Goal: Information Seeking & Learning: Learn about a topic

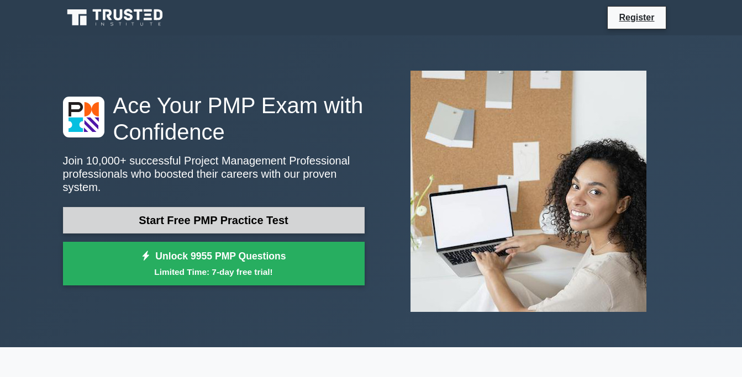
click at [257, 216] on link "Start Free PMP Practice Test" at bounding box center [214, 220] width 302 height 27
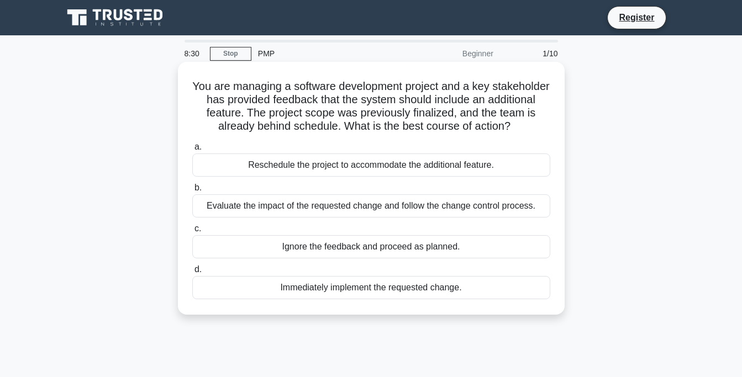
click at [329, 205] on div "Evaluate the impact of the requested change and follow the change control proce…" at bounding box center [371, 205] width 358 height 23
click at [192, 192] on input "b. Evaluate the impact of the requested change and follow the change control pr…" at bounding box center [192, 187] width 0 height 7
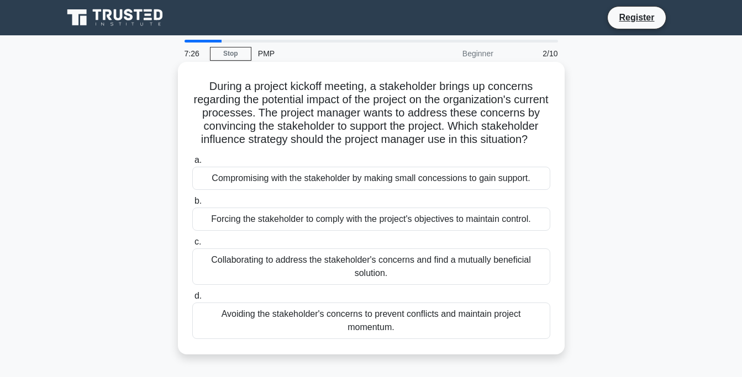
click at [304, 267] on div "Collaborating to address the stakeholder's concerns and find a mutually benefic…" at bounding box center [371, 267] width 358 height 36
click at [192, 246] on input "c. Collaborating to address the stakeholder's concerns and find a mutually bene…" at bounding box center [192, 242] width 0 height 7
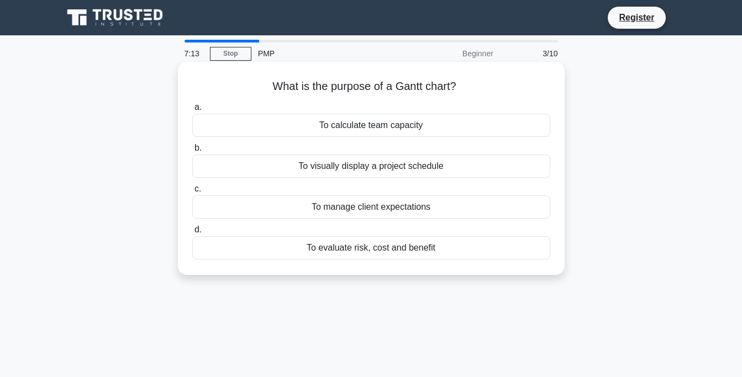
drag, startPoint x: 456, startPoint y: 86, endPoint x: 263, endPoint y: 94, distance: 192.9
click at [263, 94] on h5 "What is the purpose of a Gantt chart? .spinner_0XTQ{transform-origin:center;ani…" at bounding box center [371, 87] width 360 height 14
copy h5 "What is the purpose of a Gantt chart?"
click at [403, 166] on div "To visually display a project schedule" at bounding box center [371, 166] width 358 height 23
click at [192, 152] on input "b. To visually display a project schedule" at bounding box center [192, 148] width 0 height 7
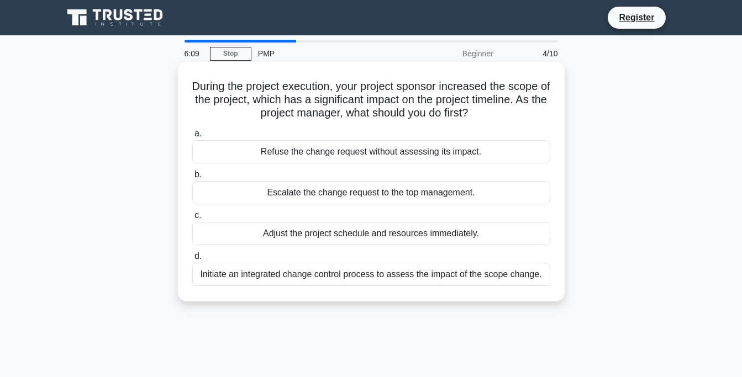
click at [330, 234] on div "Adjust the project schedule and resources immediately." at bounding box center [371, 233] width 358 height 23
click at [192, 219] on input "c. Adjust the project schedule and resources immediately." at bounding box center [192, 215] width 0 height 7
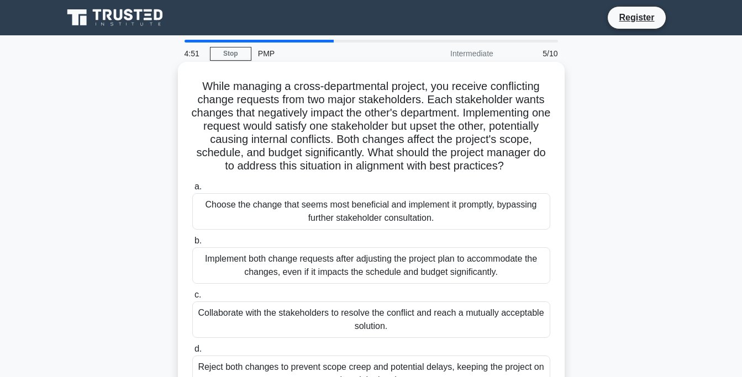
click at [360, 315] on div "Collaborate with the stakeholders to resolve the conflict and reach a mutually …" at bounding box center [371, 320] width 358 height 36
click at [192, 299] on input "c. Collaborate with the stakeholders to resolve the conflict and reach a mutual…" at bounding box center [192, 295] width 0 height 7
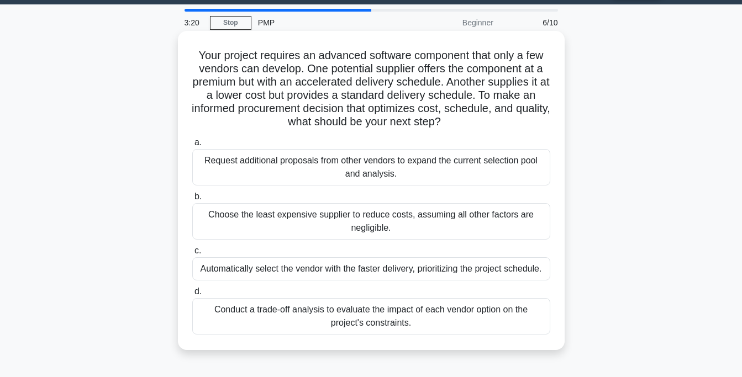
scroll to position [46, 0]
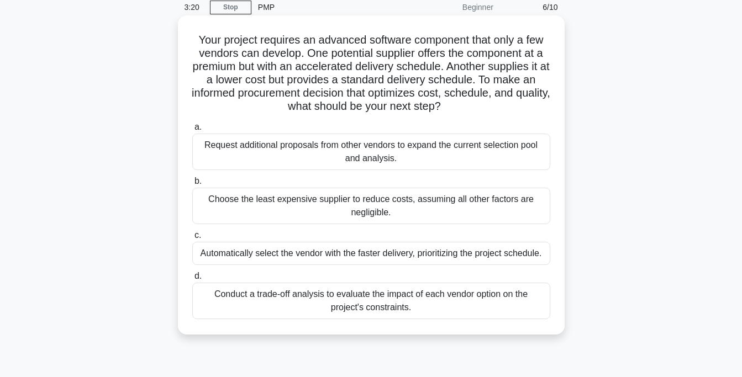
click at [334, 297] on div "Conduct a trade-off analysis to evaluate the impact of each vendor option on th…" at bounding box center [371, 301] width 358 height 36
click at [192, 280] on input "d. Conduct a trade-off analysis to evaluate the impact of each vendor option on…" at bounding box center [192, 276] width 0 height 7
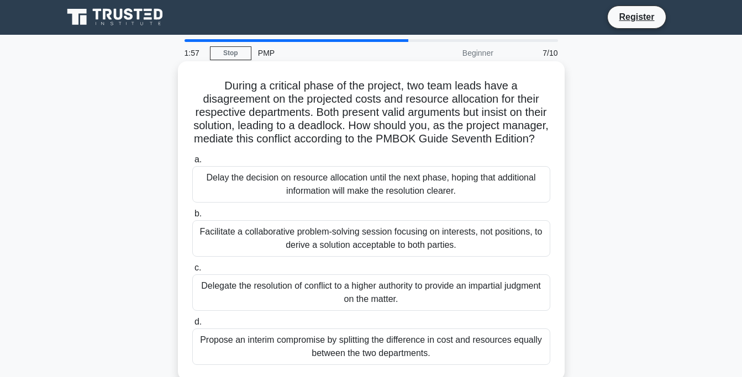
scroll to position [0, 0]
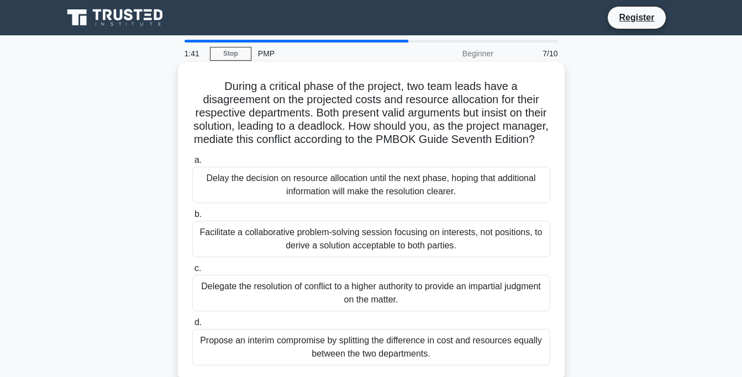
click at [314, 292] on div "Delegate the resolution of conflict to a higher authority to provide an imparti…" at bounding box center [371, 293] width 358 height 36
click at [192, 272] on input "c. Delegate the resolution of conflict to a higher authority to provide an impa…" at bounding box center [192, 268] width 0 height 7
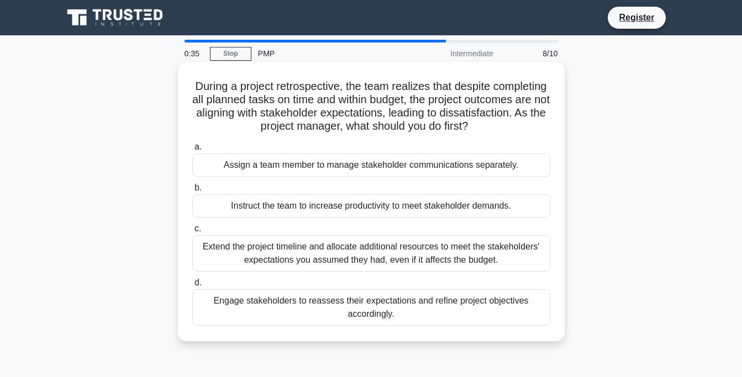
click at [245, 167] on div "Assign a team member to manage stakeholder communications separately." at bounding box center [371, 165] width 358 height 23
click at [192, 151] on input "a. Assign a team member to manage stakeholder communications separately." at bounding box center [192, 147] width 0 height 7
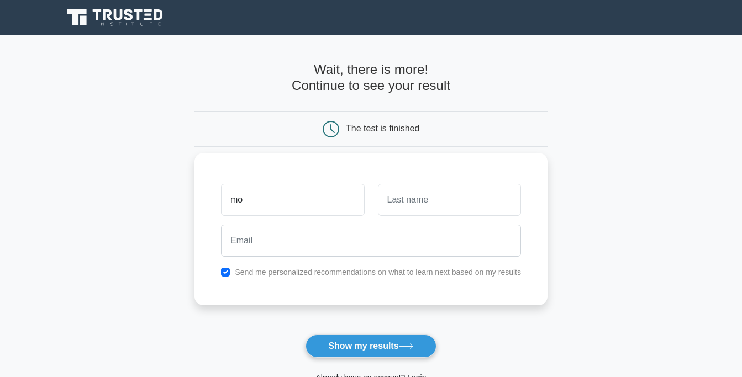
type input "m"
type input "Mohale"
click at [400, 198] on input "text" at bounding box center [449, 200] width 143 height 32
type input "Posholi"
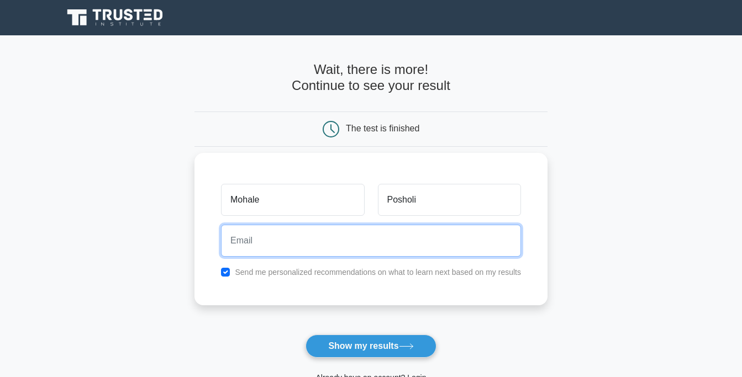
click at [294, 245] on input "email" at bounding box center [371, 241] width 300 height 32
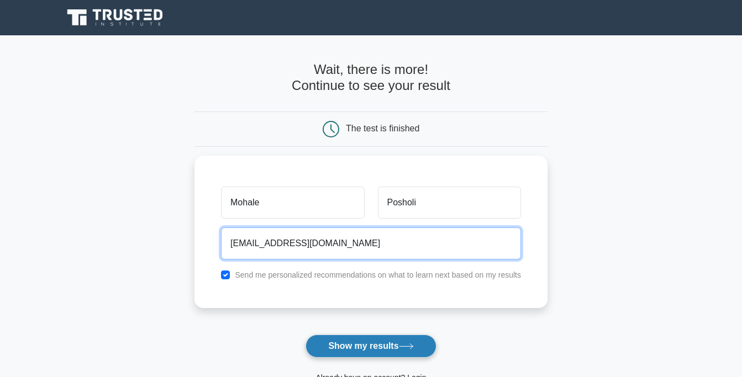
type input "halez.posholi@gmail.com"
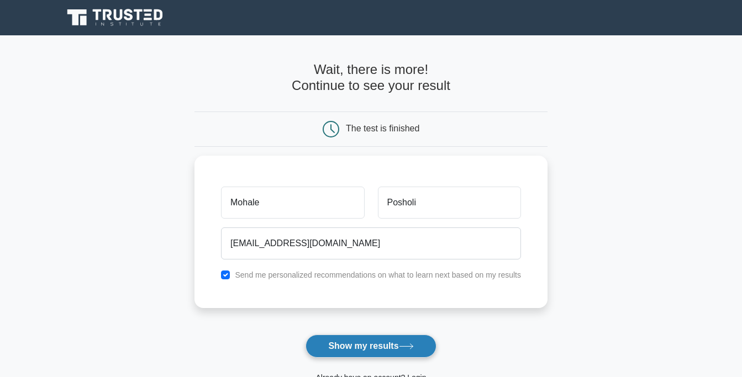
click at [382, 351] on button "Show my results" at bounding box center [370, 346] width 130 height 23
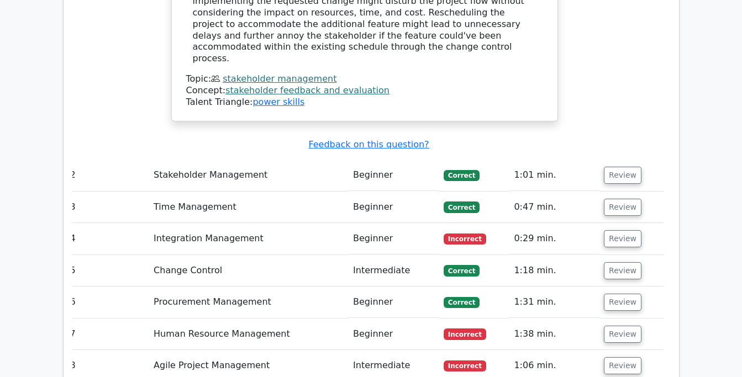
scroll to position [1381, 0]
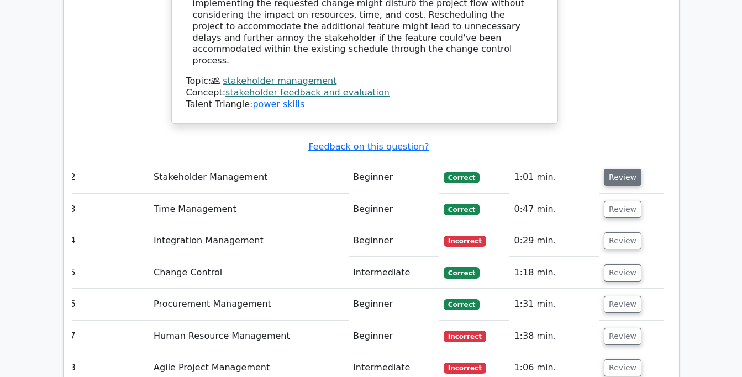
click at [625, 169] on button "Review" at bounding box center [623, 177] width 38 height 17
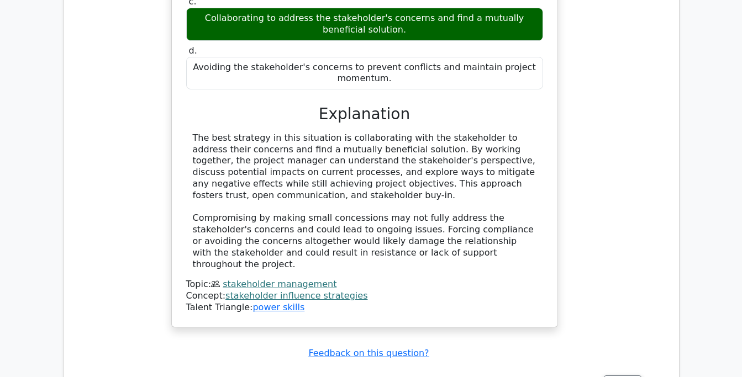
scroll to position [1798, 0]
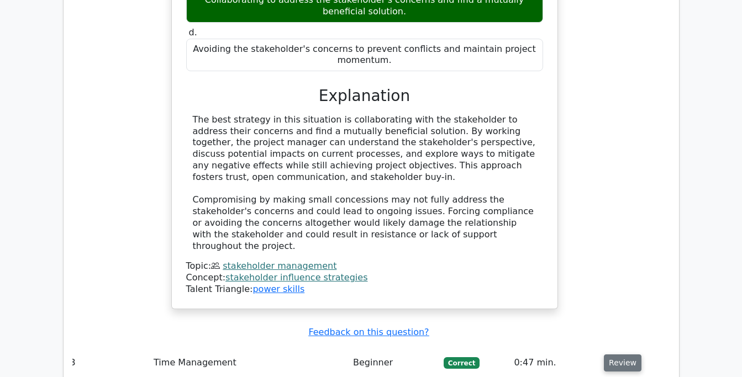
click at [618, 355] on button "Review" at bounding box center [623, 363] width 38 height 17
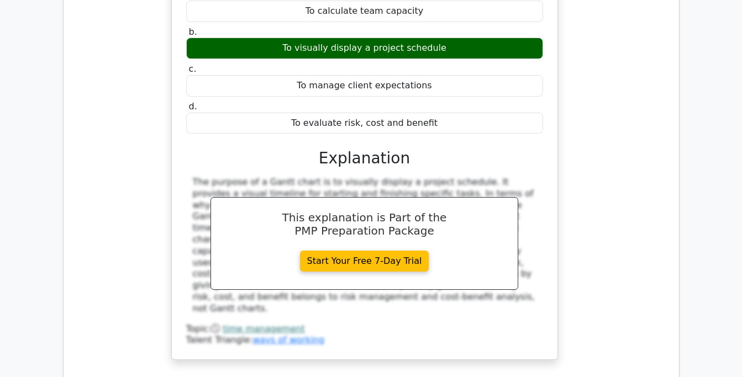
scroll to position [2244, 0]
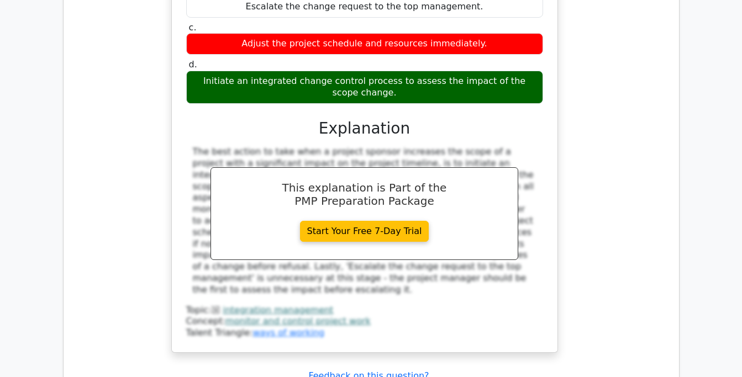
scroll to position [2801, 0]
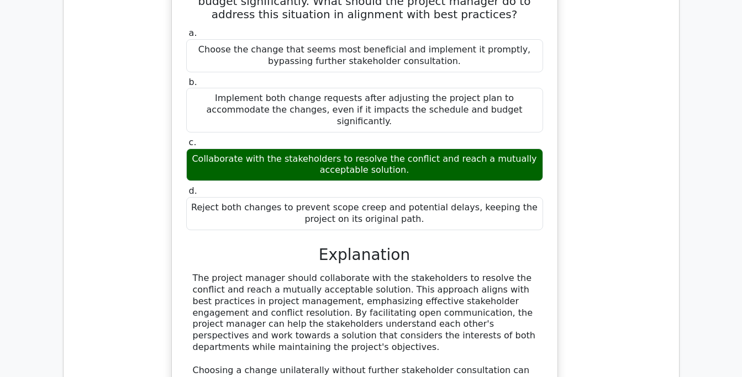
scroll to position [3357, 0]
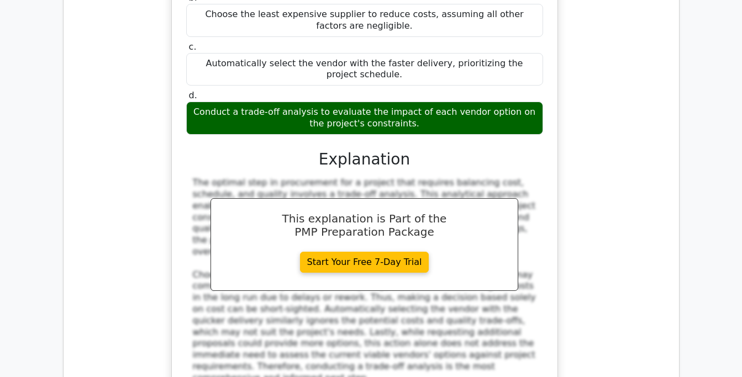
scroll to position [4053, 0]
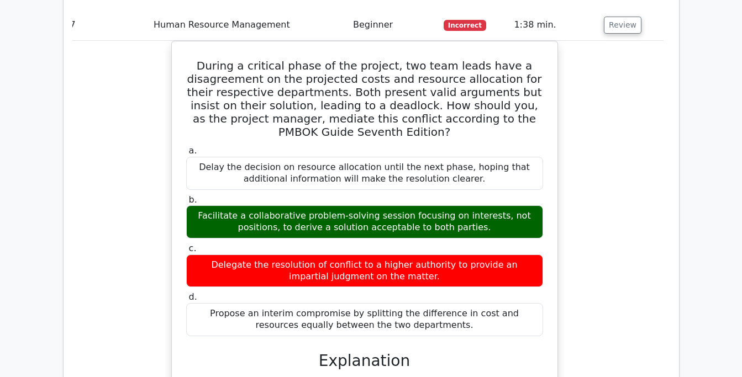
scroll to position [4656, 0]
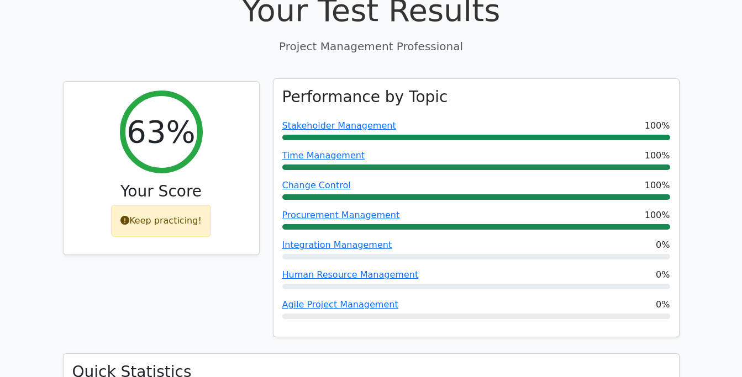
scroll to position [418, 0]
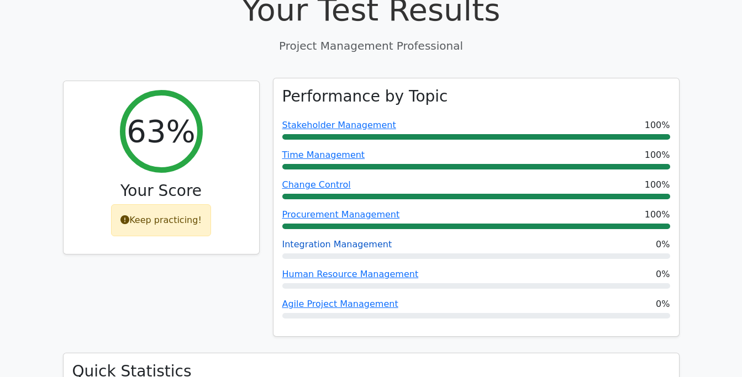
click at [353, 239] on link "Integration Management" at bounding box center [337, 244] width 110 height 10
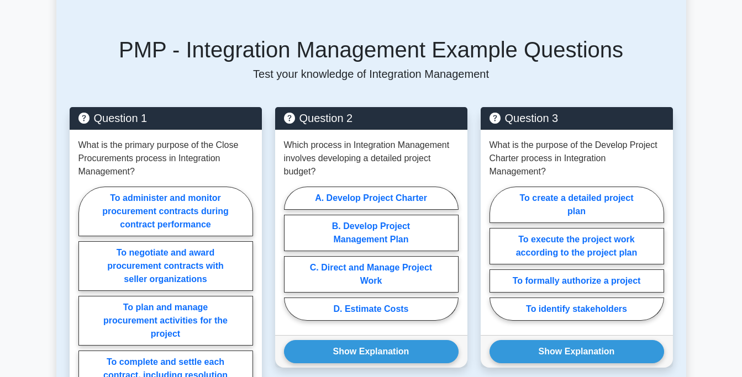
scroll to position [557, 0]
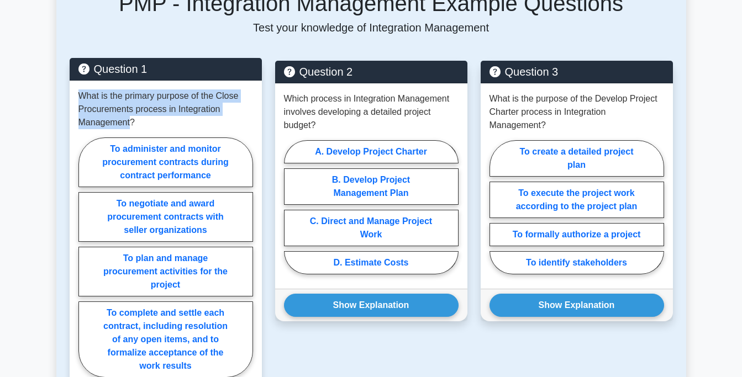
drag, startPoint x: 131, startPoint y: 123, endPoint x: 77, endPoint y: 98, distance: 59.8
click at [77, 98] on div "What is the primary purpose of the Close Procurements process in Integration Ma…" at bounding box center [166, 236] width 192 height 311
copy p "What is the primary purpose of the Close Procurements process in Integration Ma…"
click at [177, 324] on label "To complete and settle each contract, including resolution of any open items, a…" at bounding box center [165, 340] width 175 height 76
click at [86, 265] on input "To complete and settle each contract, including resolution of any open items, a…" at bounding box center [81, 260] width 7 height 7
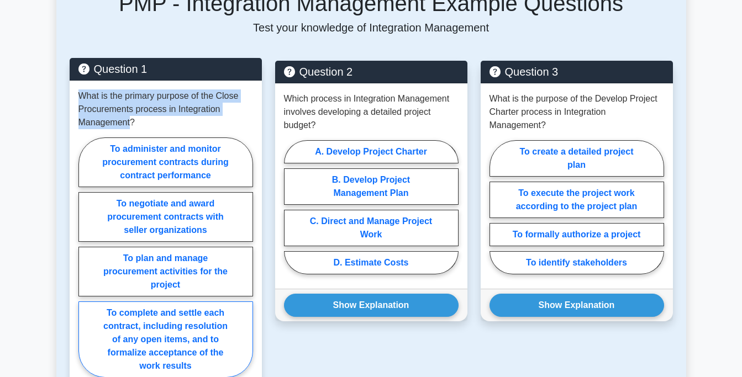
radio input "true"
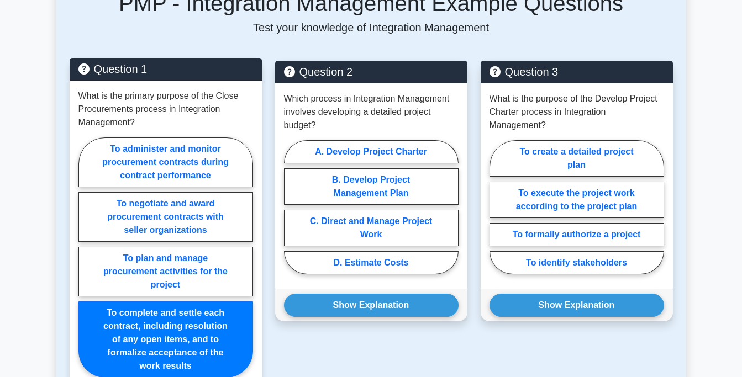
click at [238, 125] on p "What is the primary purpose of the Close Procurements process in Integration Ma…" at bounding box center [165, 109] width 175 height 40
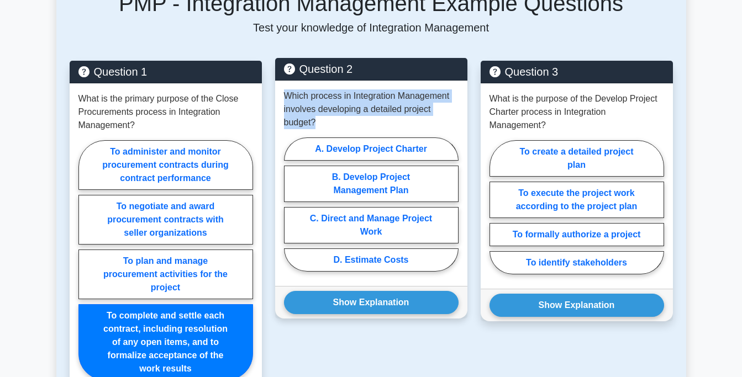
drag, startPoint x: 326, startPoint y: 128, endPoint x: 284, endPoint y: 97, distance: 52.1
click at [284, 97] on p "Which process in Integration Management involves developing a detailed project …" at bounding box center [371, 109] width 175 height 40
copy p "Which process in Integration Management involves developing a detailed project …"
click at [357, 183] on label "B. Develop Project Management Plan" at bounding box center [371, 184] width 175 height 36
click at [291, 204] on input "B. Develop Project Management Plan" at bounding box center [287, 207] width 7 height 7
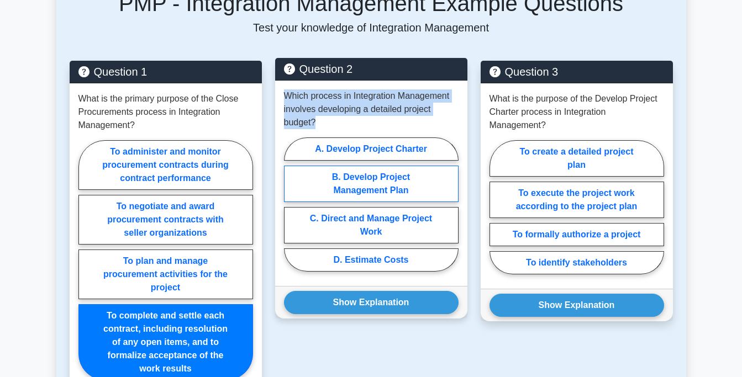
radio input "true"
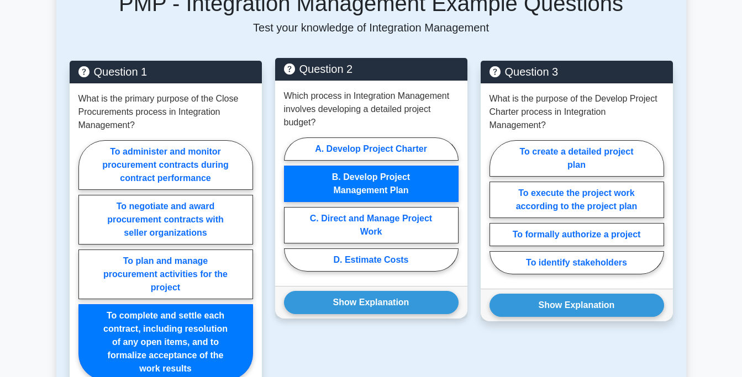
click at [371, 126] on p "Which process in Integration Management involves developing a detailed project …" at bounding box center [371, 109] width 175 height 40
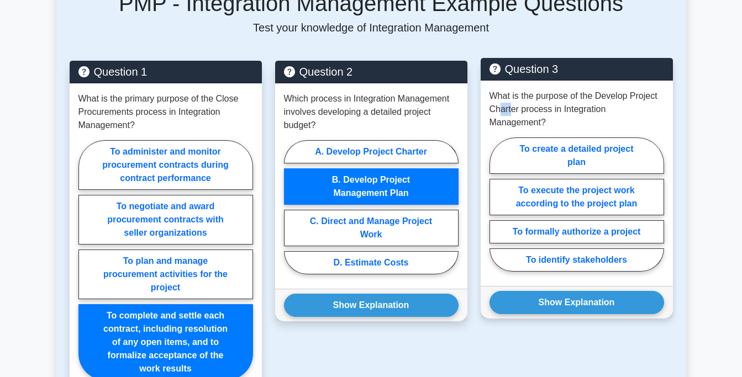
drag, startPoint x: 510, startPoint y: 118, endPoint x: 501, endPoint y: 104, distance: 15.9
click at [501, 104] on div "What is the purpose of the Develop Project Charter process in Integration Manag…" at bounding box center [576, 183] width 192 height 205
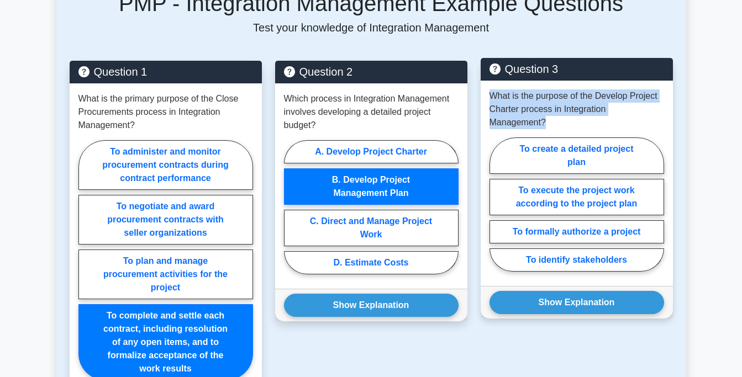
drag, startPoint x: 662, startPoint y: 115, endPoint x: 492, endPoint y: 94, distance: 170.8
click at [492, 94] on p "What is the purpose of the Develop Project Charter process in Integration Manag…" at bounding box center [576, 109] width 175 height 40
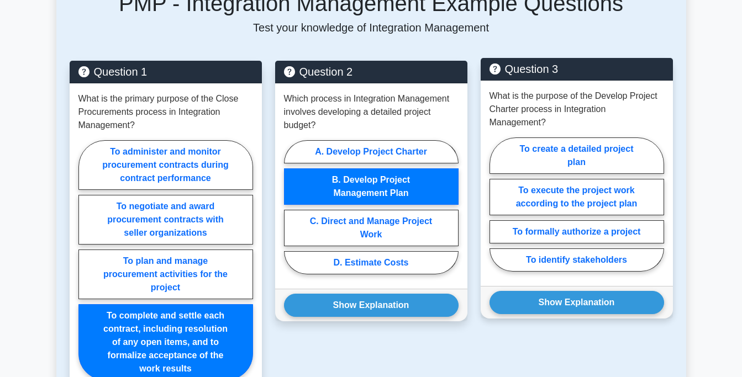
click at [498, 138] on div "To create a detailed project plan To execute the project work according to the …" at bounding box center [576, 207] width 175 height 139
click at [587, 142] on label "To create a detailed project plan" at bounding box center [576, 156] width 175 height 36
click at [497, 204] on input "To create a detailed project plan" at bounding box center [492, 207] width 7 height 7
radio input "true"
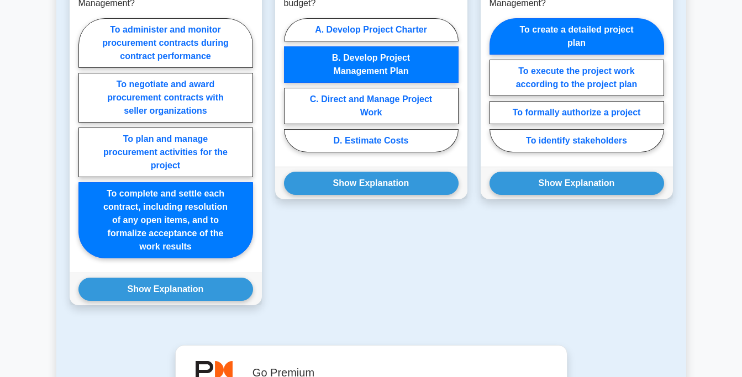
scroll to position [696, 0]
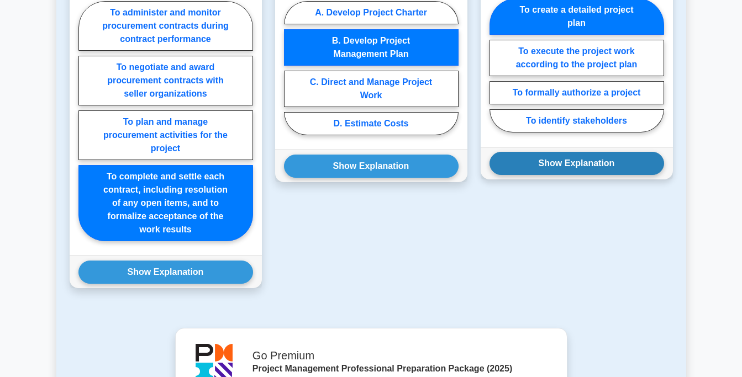
click at [554, 152] on button "Show Explanation" at bounding box center [576, 163] width 175 height 23
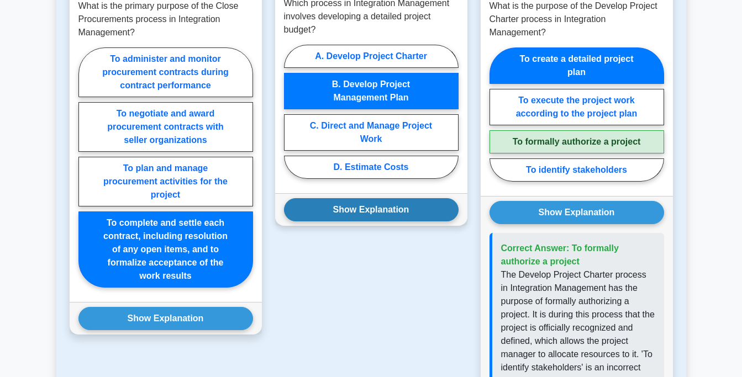
scroll to position [603, 0]
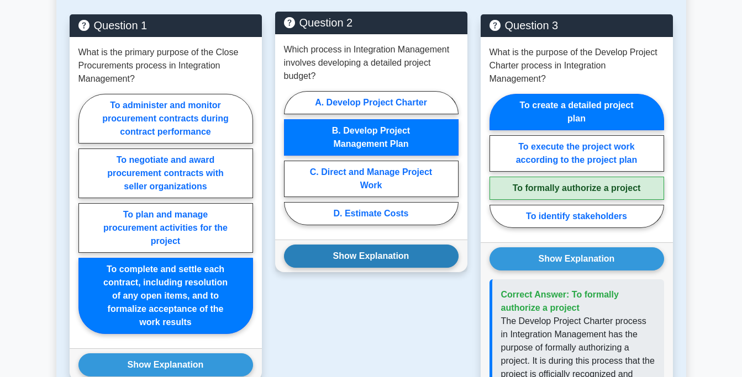
click at [383, 209] on label "D. Estimate Costs" at bounding box center [371, 213] width 175 height 23
click at [291, 165] on input "D. Estimate Costs" at bounding box center [287, 161] width 7 height 7
radio input "true"
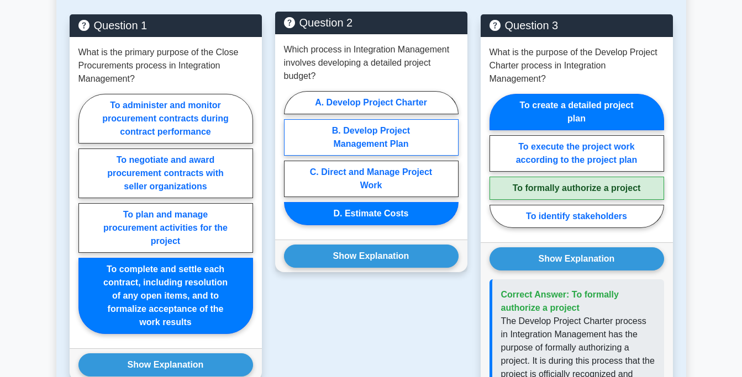
click at [382, 140] on label "B. Develop Project Management Plan" at bounding box center [371, 137] width 175 height 36
click at [291, 158] on input "B. Develop Project Management Plan" at bounding box center [287, 161] width 7 height 7
radio input "true"
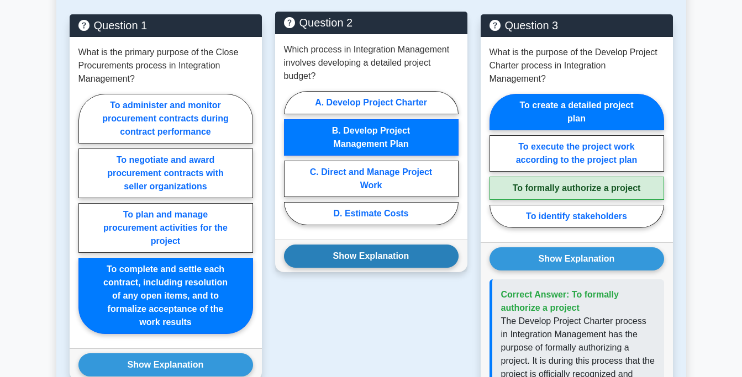
click at [377, 256] on button "Show Explanation" at bounding box center [371, 256] width 175 height 23
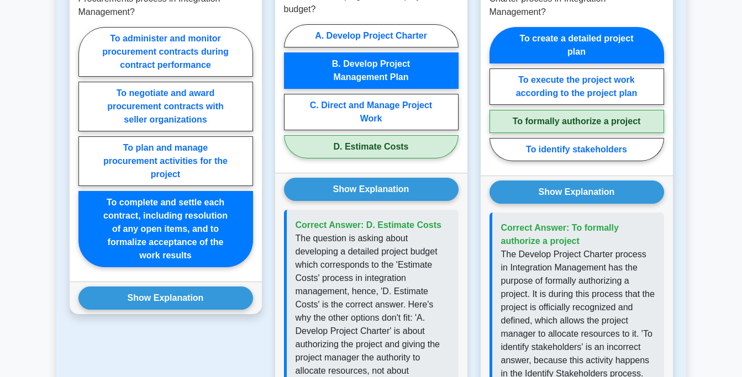
scroll to position [696, 0]
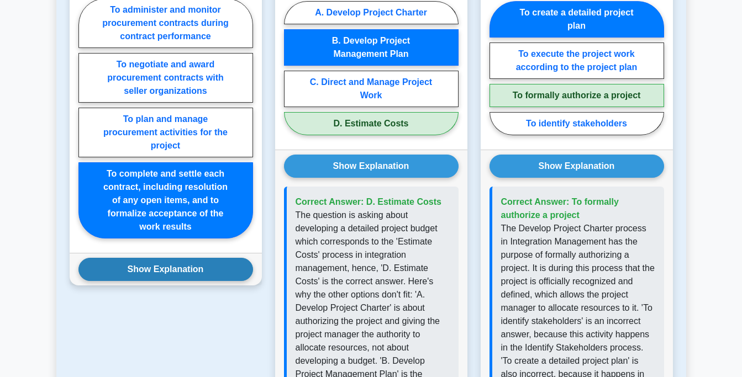
click at [171, 270] on button "Show Explanation" at bounding box center [165, 269] width 175 height 23
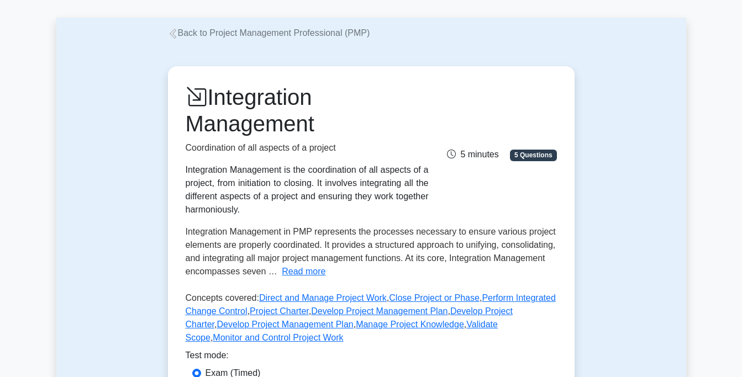
scroll to position [0, 0]
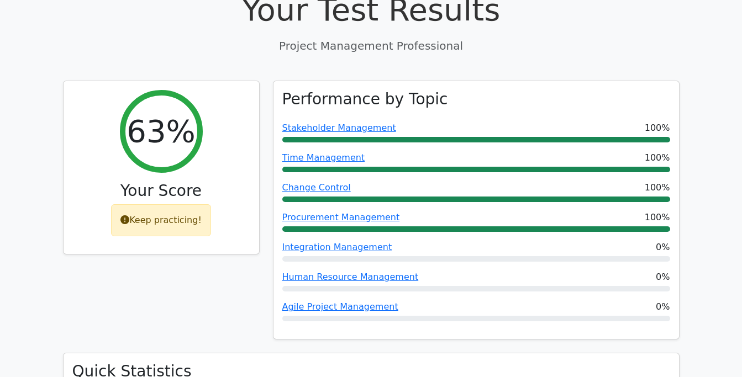
scroll to position [0, 7]
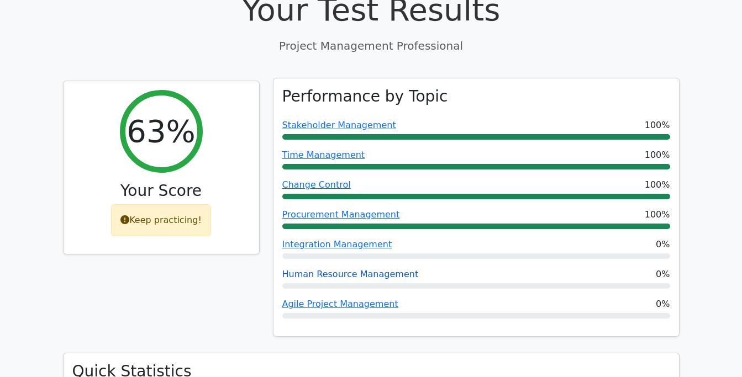
click at [365, 269] on link "Human Resource Management" at bounding box center [350, 274] width 136 height 10
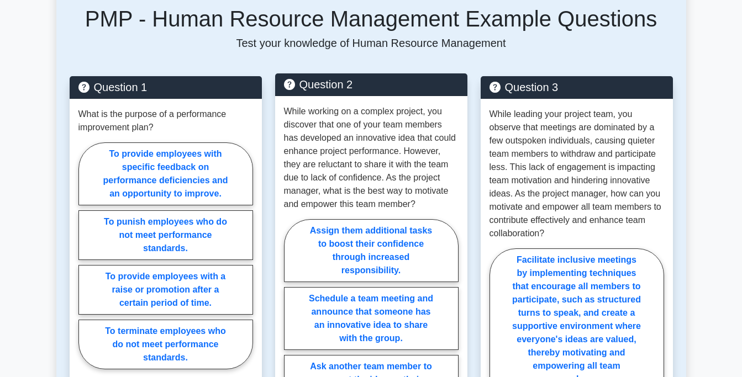
scroll to position [557, 0]
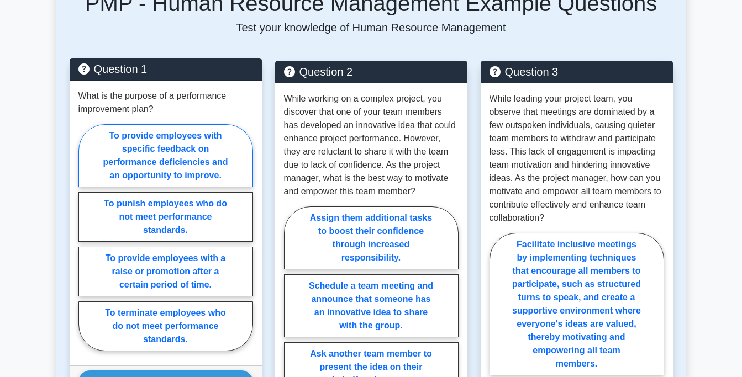
click at [187, 145] on label "To provide employees with specific feedback on performance deficiencies and an …" at bounding box center [165, 155] width 175 height 63
click at [86, 237] on input "To provide employees with specific feedback on performance deficiencies and an …" at bounding box center [81, 240] width 7 height 7
radio input "true"
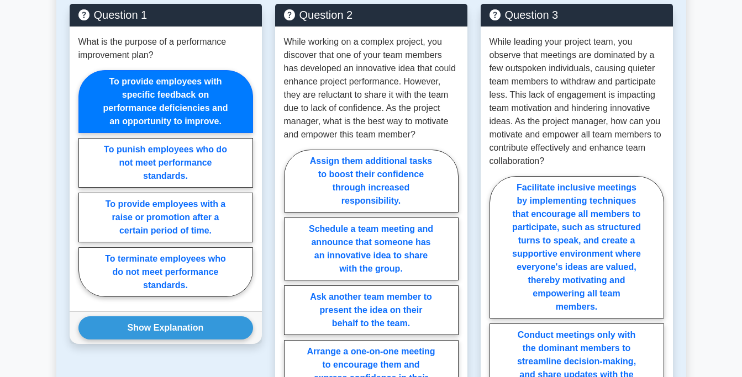
scroll to position [649, 0]
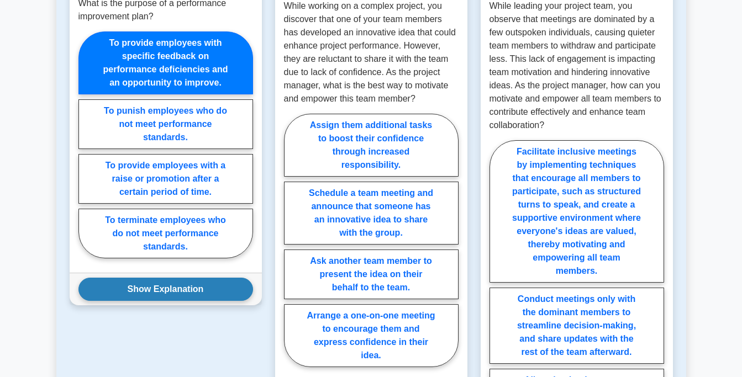
click at [168, 278] on button "Show Explanation" at bounding box center [165, 289] width 175 height 23
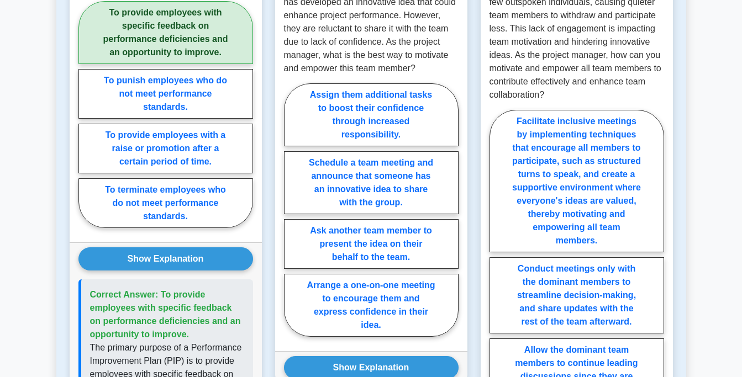
scroll to position [696, 0]
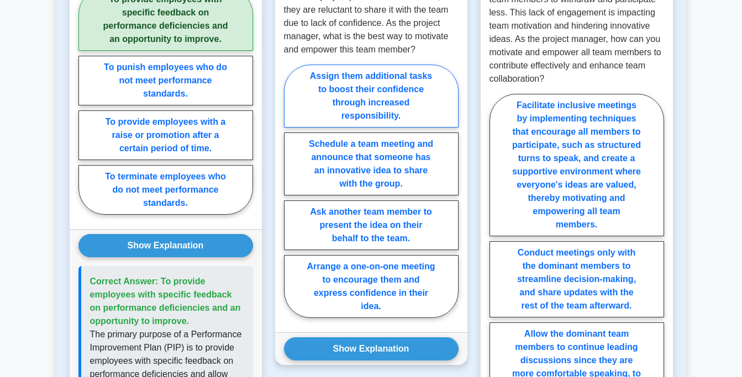
click at [377, 85] on label "Assign them additional tasks to boost their confidence through increased respon…" at bounding box center [371, 96] width 175 height 63
click at [291, 191] on input "Assign them additional tasks to boost their confidence through increased respon…" at bounding box center [287, 194] width 7 height 7
radio input "true"
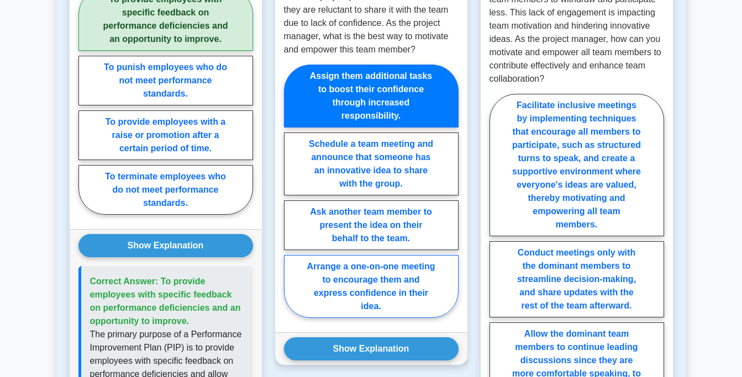
click at [384, 263] on label "Arrange a one-on-one meeting to encourage them and express confidence in their …" at bounding box center [371, 286] width 175 height 63
click at [291, 198] on input "Arrange a one-on-one meeting to encourage them and express confidence in their …" at bounding box center [287, 194] width 7 height 7
radio input "true"
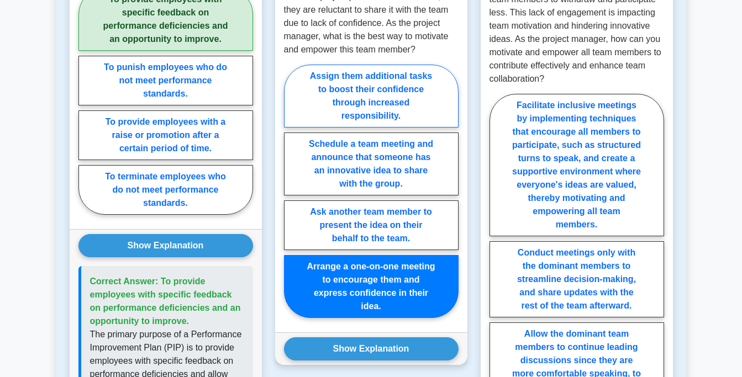
click at [388, 68] on label "Assign them additional tasks to boost their confidence through increased respon…" at bounding box center [371, 96] width 175 height 63
click at [291, 191] on input "Assign them additional tasks to boost their confidence through increased respon…" at bounding box center [287, 194] width 7 height 7
radio input "true"
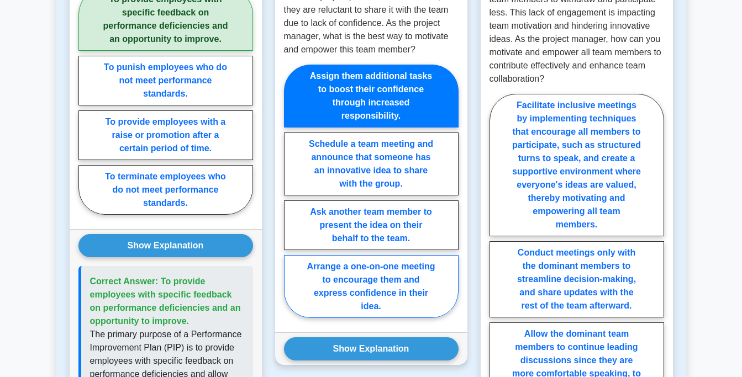
click at [373, 268] on label "Arrange a one-on-one meeting to encourage them and express confidence in their …" at bounding box center [371, 286] width 175 height 63
click at [291, 198] on input "Arrange a one-on-one meeting to encourage them and express confidence in their …" at bounding box center [287, 194] width 7 height 7
radio input "true"
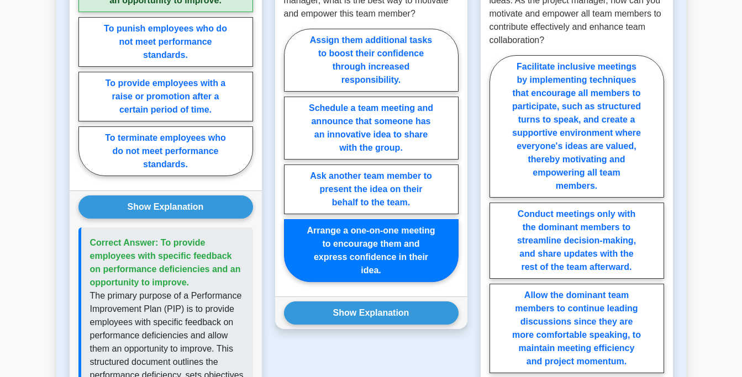
scroll to position [789, 0]
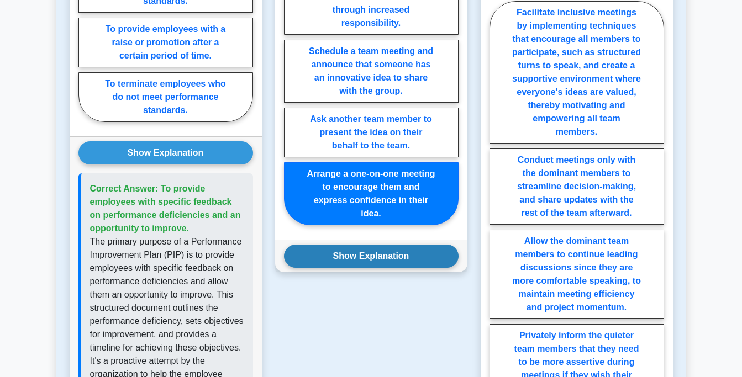
click at [379, 245] on button "Show Explanation" at bounding box center [371, 256] width 175 height 23
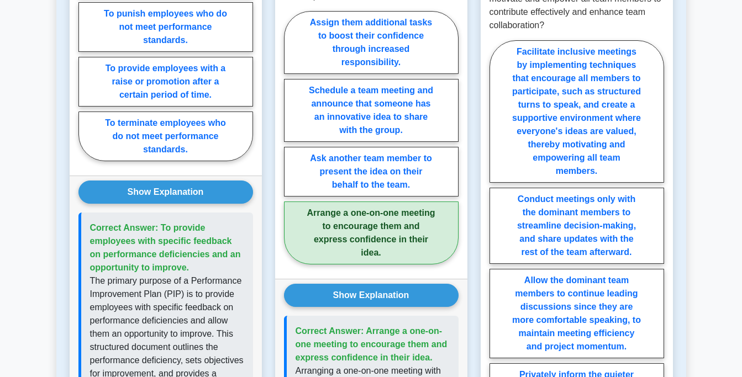
scroll to position [742, 0]
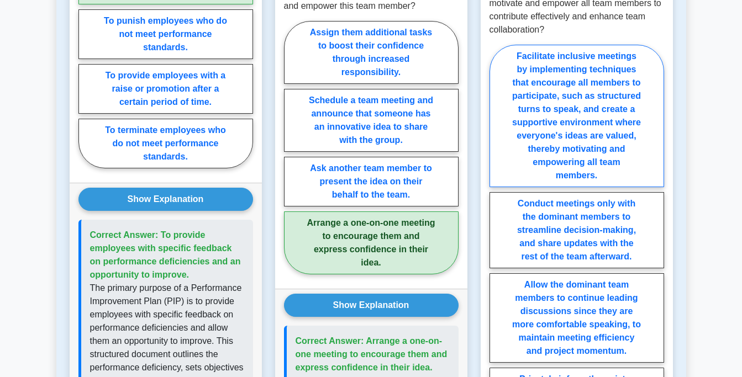
click at [575, 122] on label "Facilitate inclusive meetings by implementing techniques that encourage all mem…" at bounding box center [576, 116] width 175 height 142
click at [497, 264] on input "Facilitate inclusive meetings by implementing techniques that encourage all mem…" at bounding box center [492, 267] width 7 height 7
radio input "true"
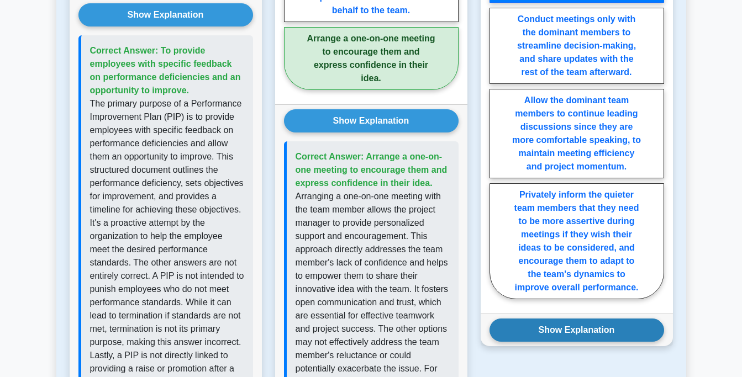
scroll to position [974, 0]
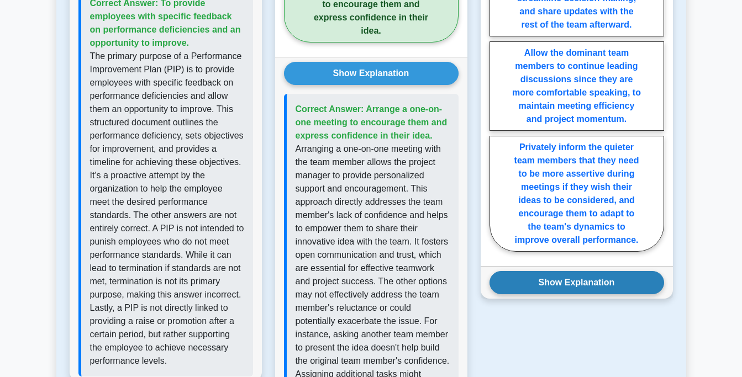
click at [584, 271] on button "Show Explanation" at bounding box center [576, 282] width 175 height 23
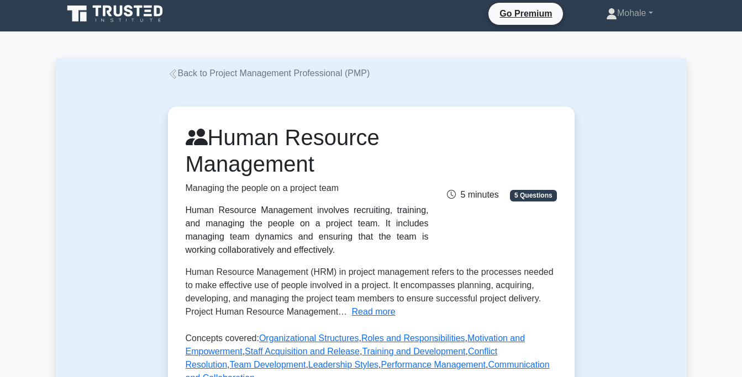
scroll to position [0, 0]
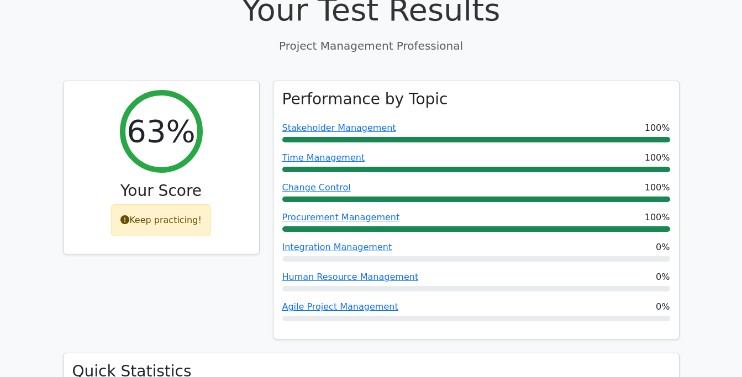
scroll to position [0, 7]
